Goal: Information Seeking & Learning: Learn about a topic

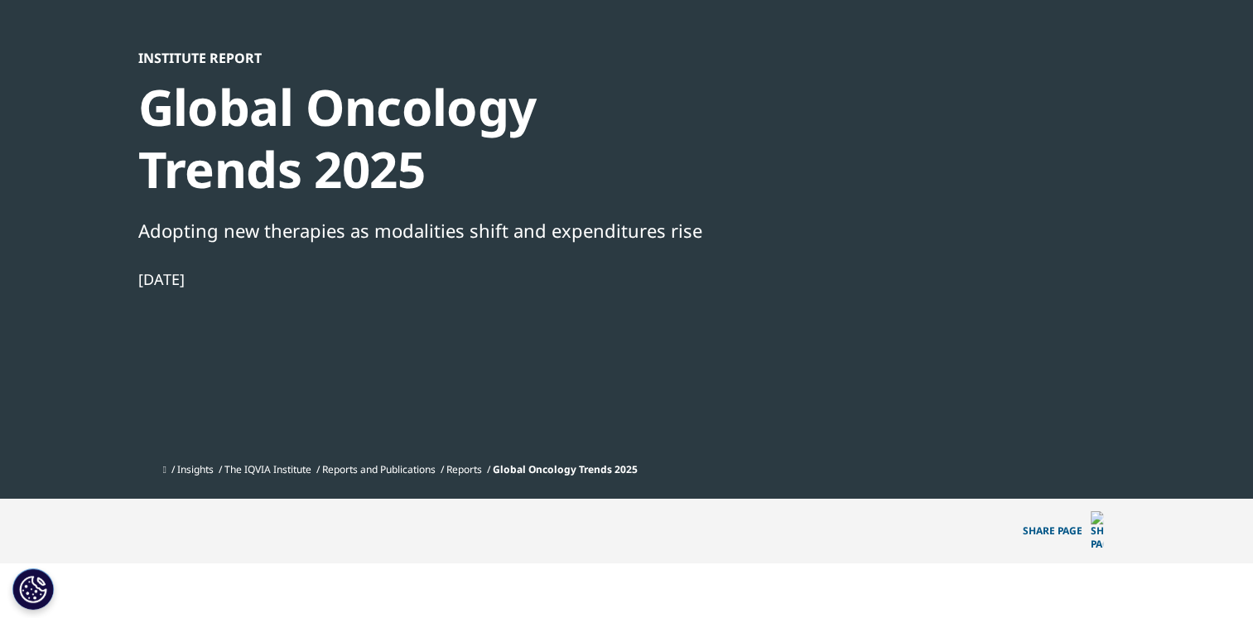
scroll to position [414, 0]
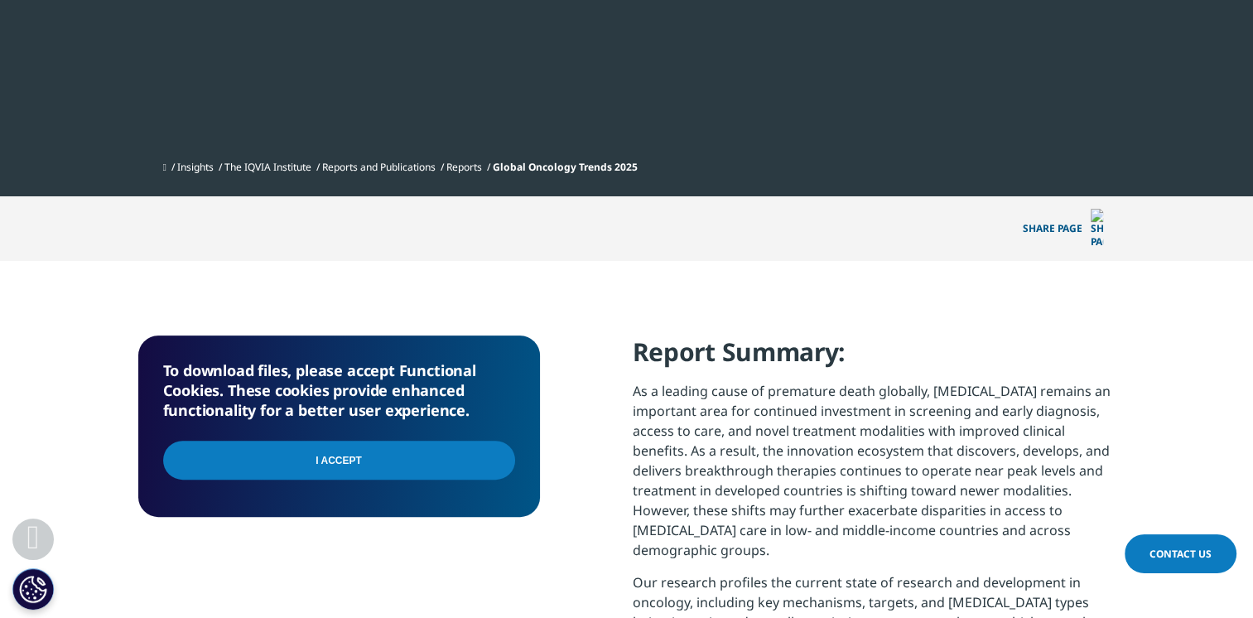
click at [355, 440] on input "I Accept" at bounding box center [339, 459] width 352 height 39
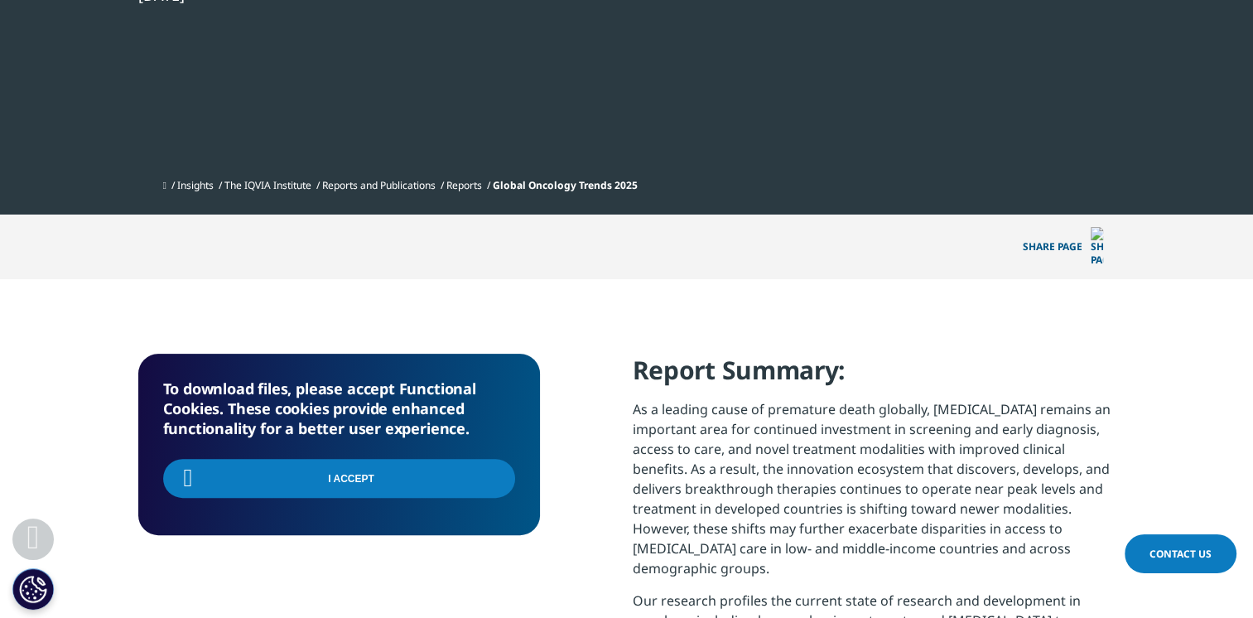
scroll to position [83, 0]
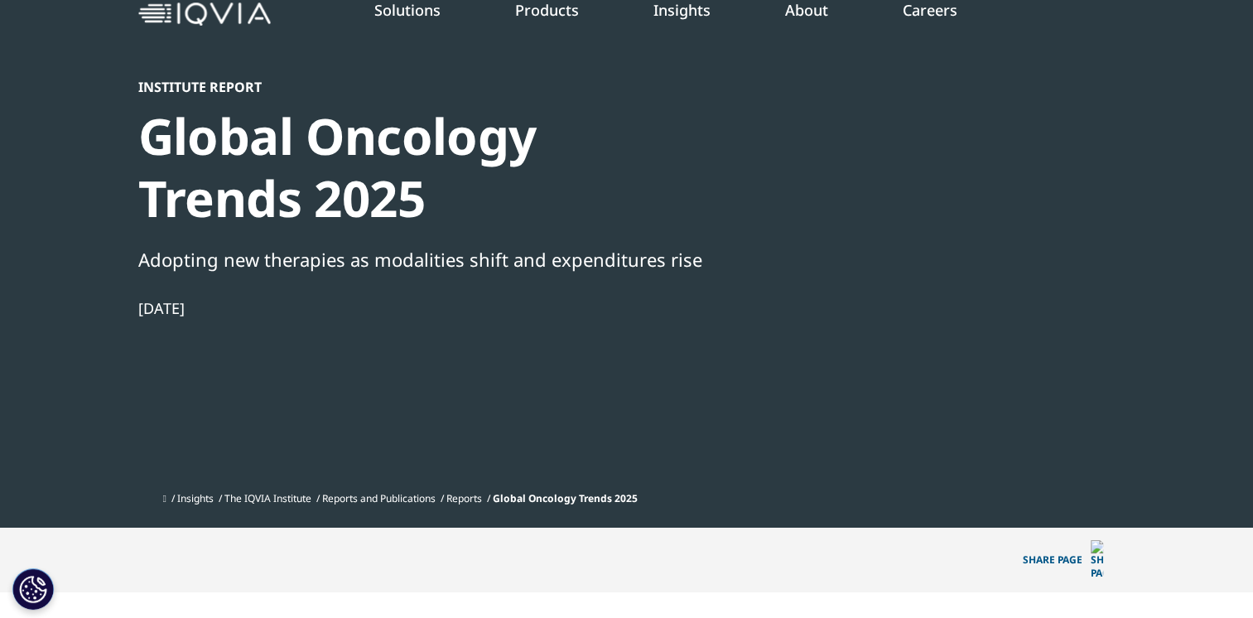
click at [935, 210] on div at bounding box center [956, 265] width 320 height 373
